Goal: Navigation & Orientation: Understand site structure

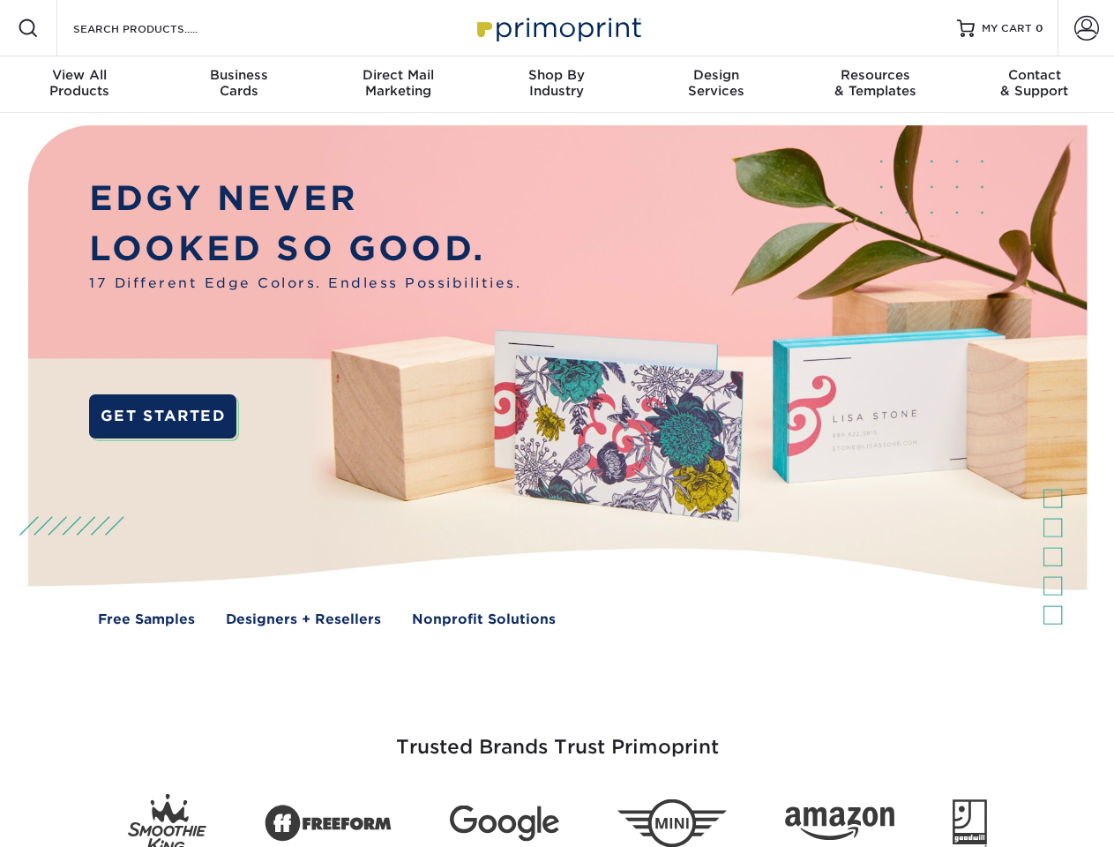
click at [557, 423] on img at bounding box center [556, 388] width 1103 height 551
click at [28, 28] on span at bounding box center [28, 28] width 21 height 21
click at [1086, 28] on span at bounding box center [1086, 28] width 25 height 25
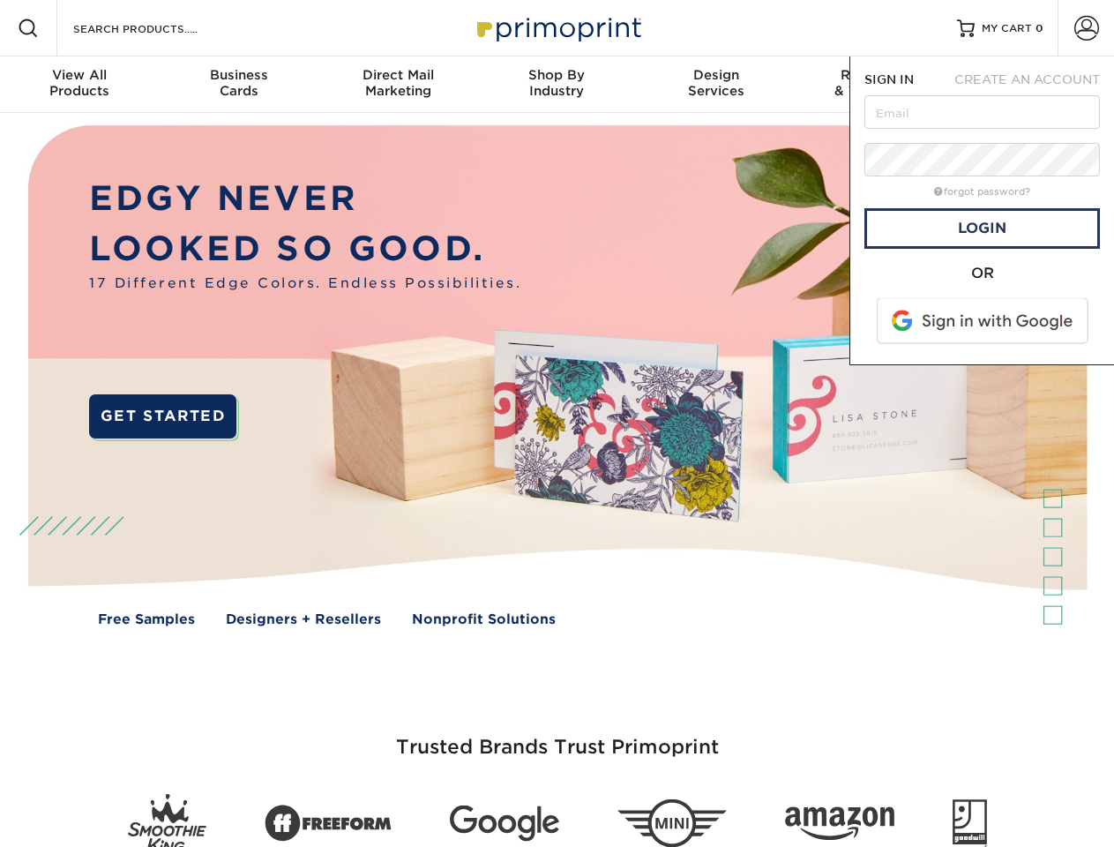
click at [79, 85] on div "View All Products" at bounding box center [79, 83] width 159 height 32
click at [238, 85] on div "Business Cards" at bounding box center [238, 83] width 159 height 32
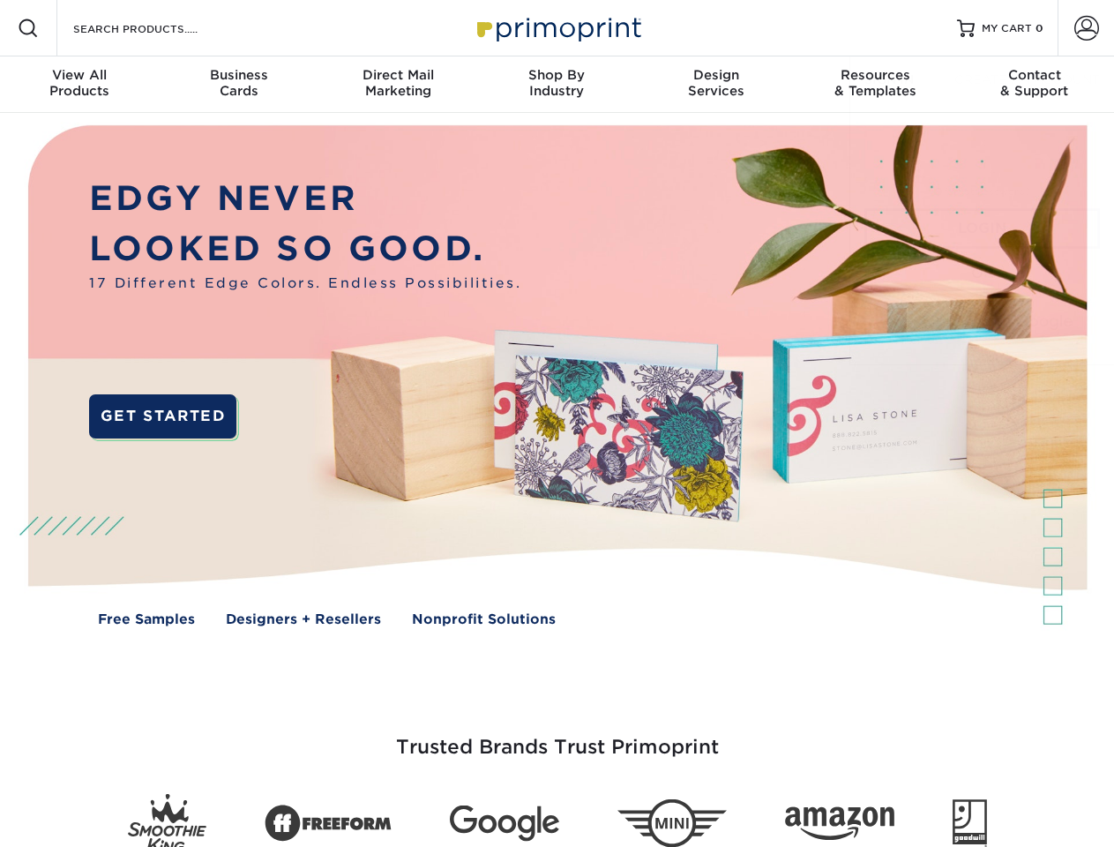
click at [398, 85] on div "Direct Mail Marketing" at bounding box center [397, 83] width 159 height 32
click at [557, 85] on div "Shop By Industry" at bounding box center [556, 83] width 159 height 32
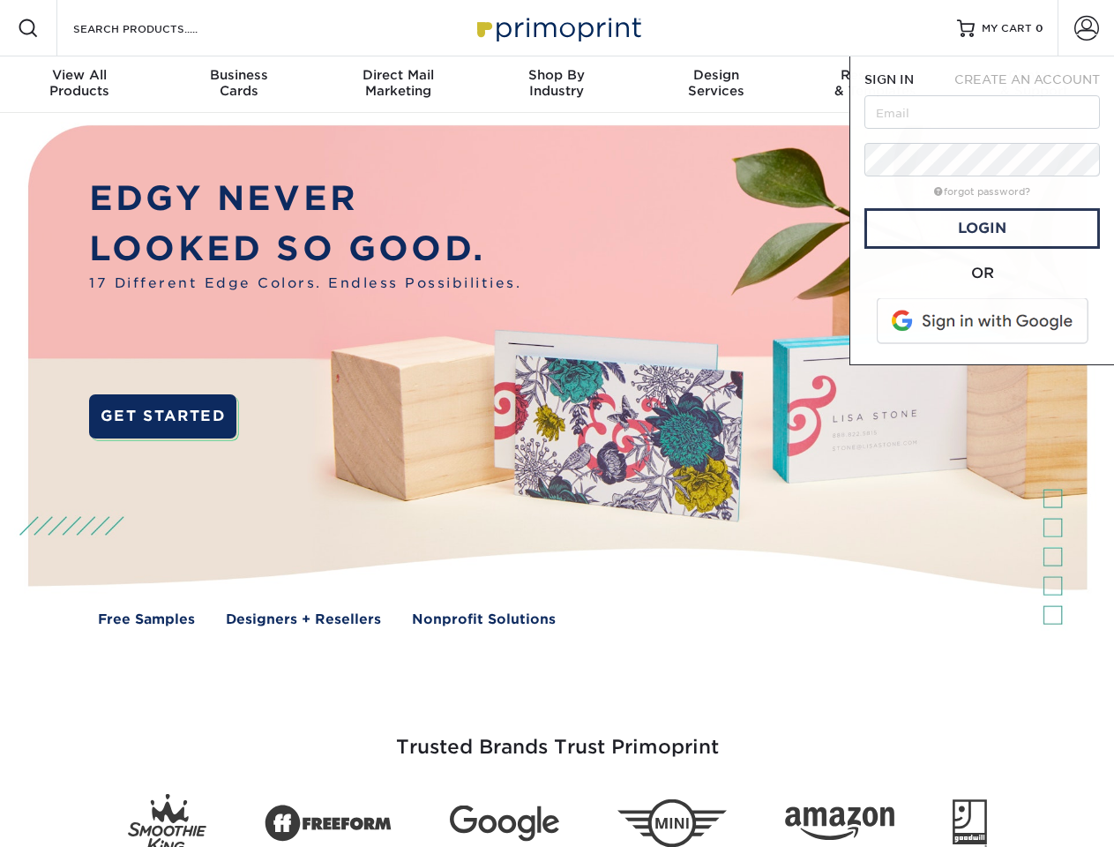
click at [716, 85] on div "Design Services" at bounding box center [716, 83] width 159 height 32
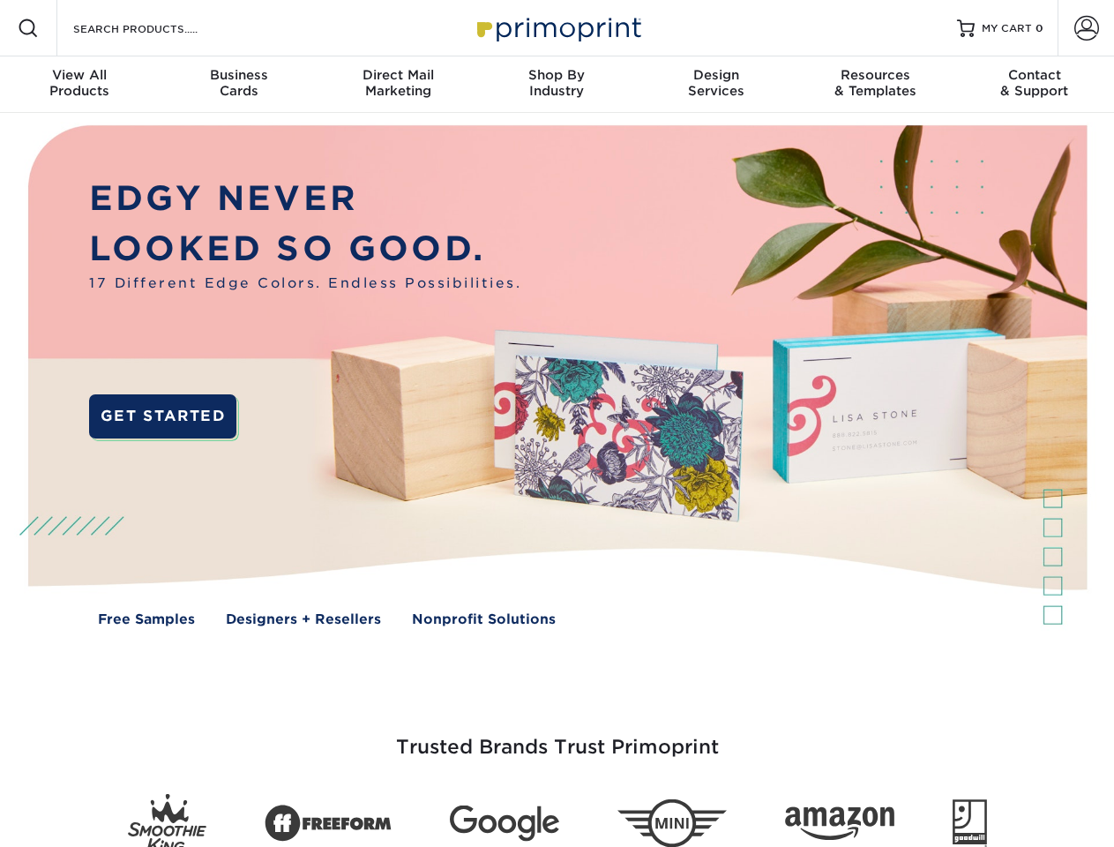
click at [875, 85] on span "SIGN IN" at bounding box center [888, 79] width 49 height 14
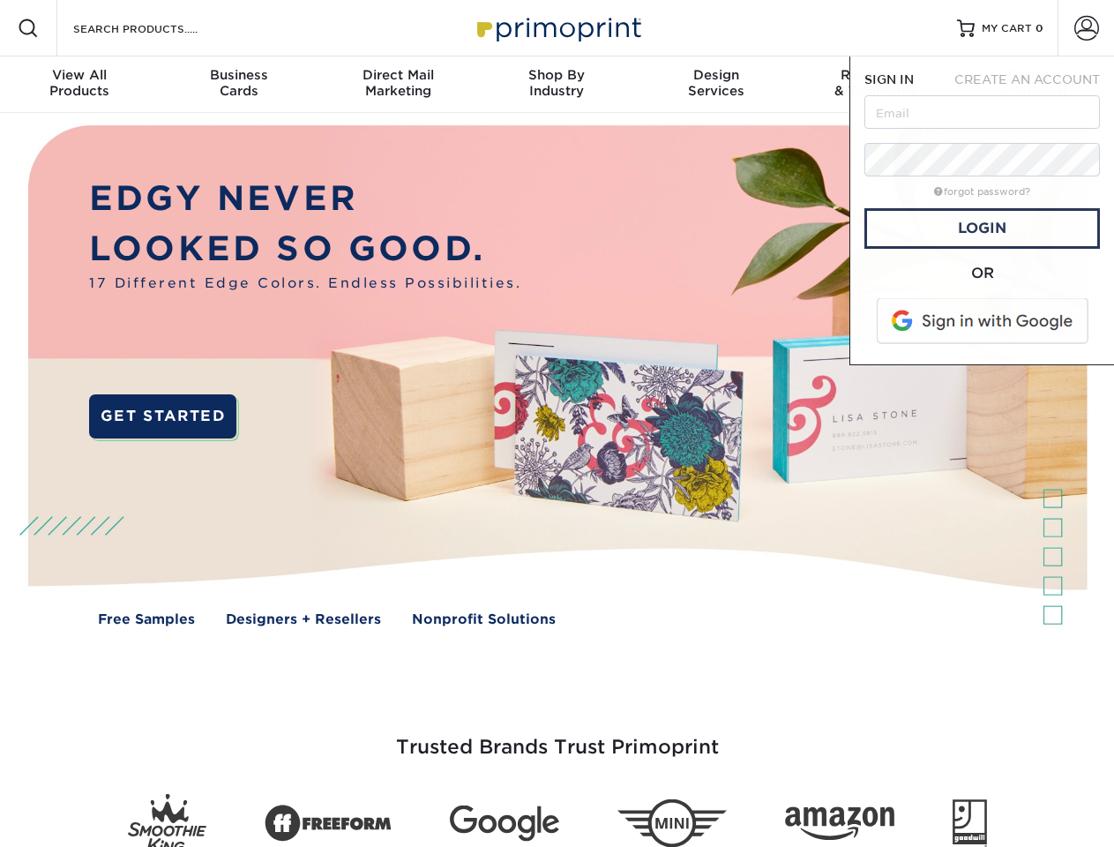
click at [1035, 85] on div "Contact & Support" at bounding box center [1034, 83] width 159 height 32
